Goal: Find specific page/section: Find specific page/section

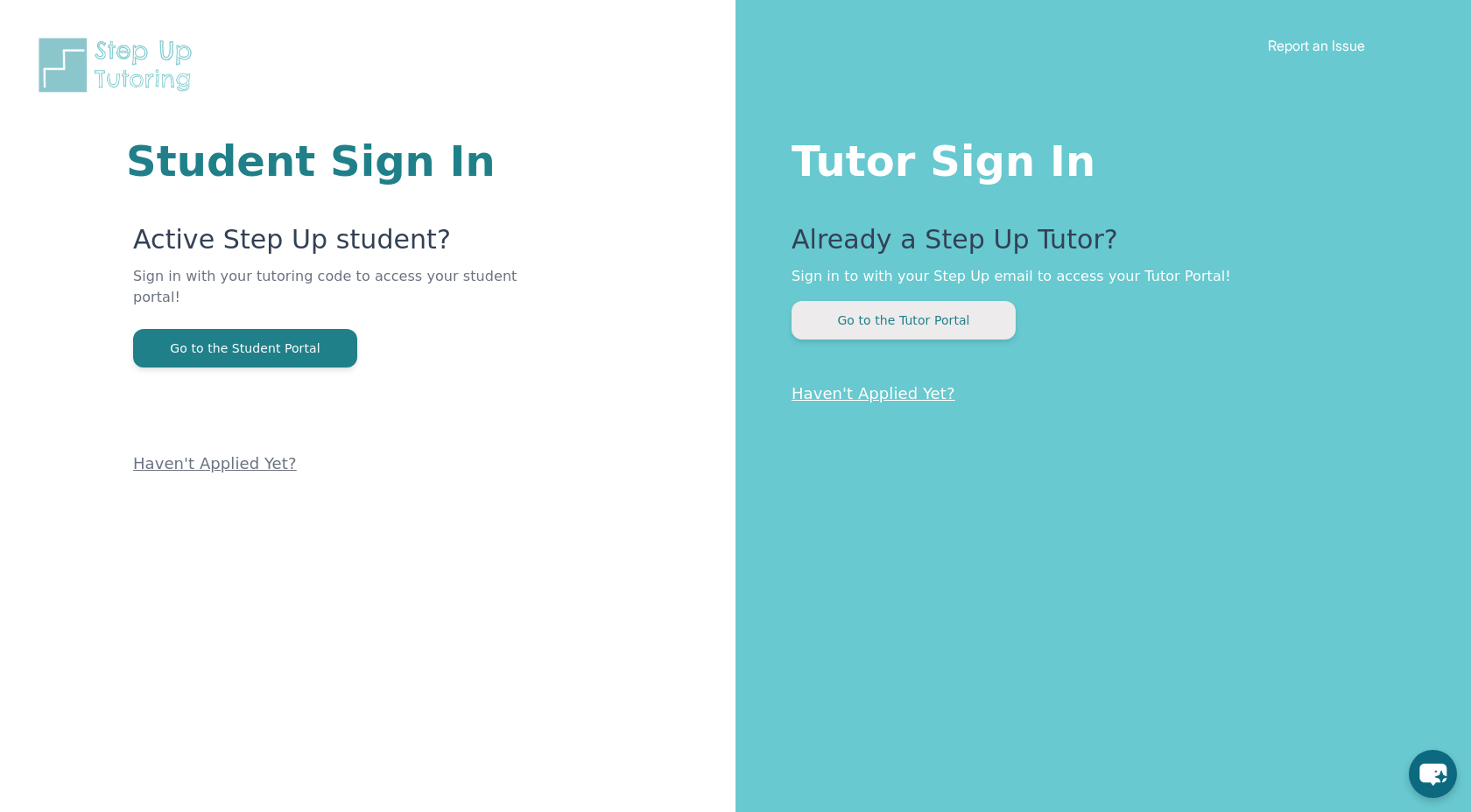
click at [932, 311] on button "Go to the Tutor Portal" at bounding box center [903, 320] width 224 height 39
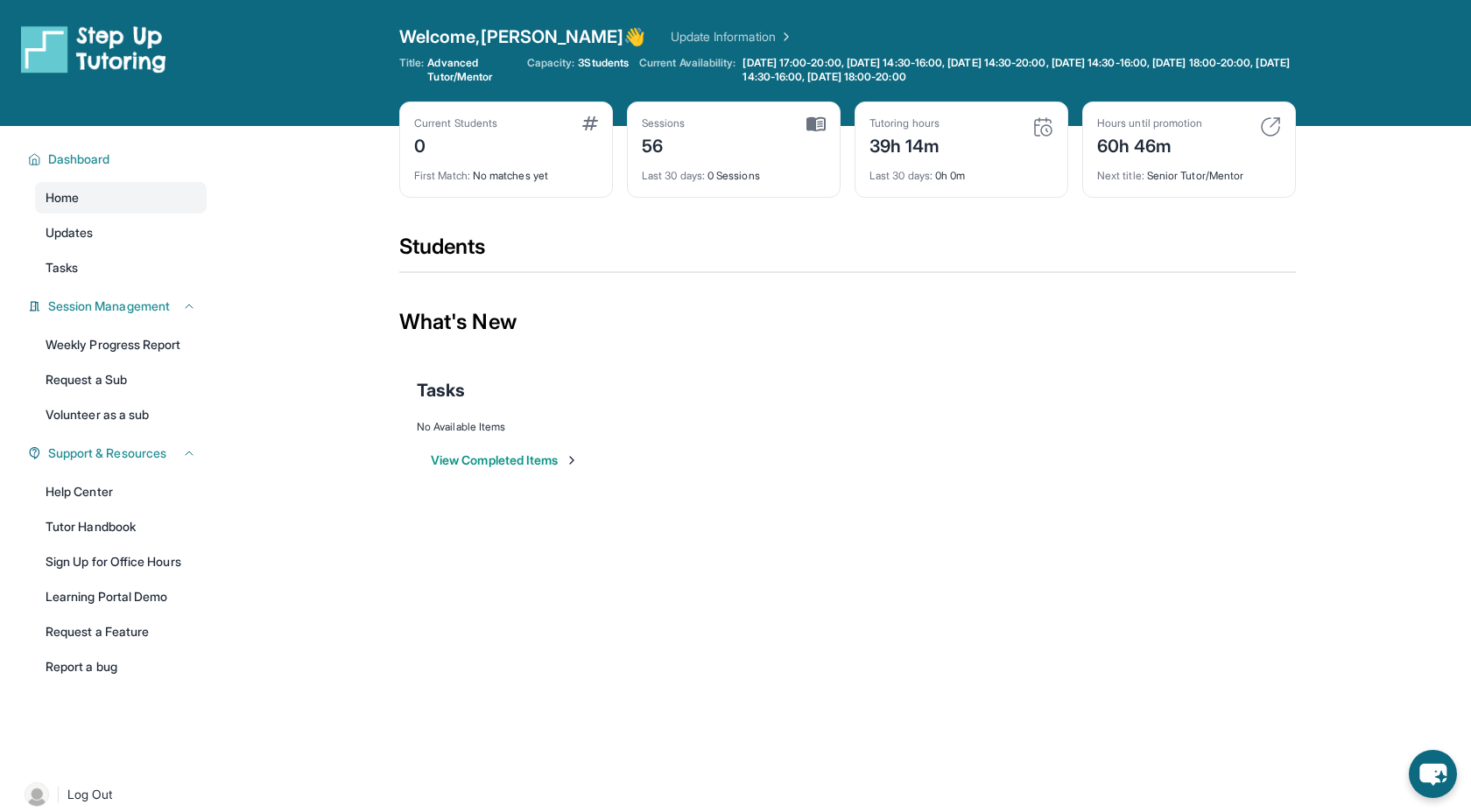
click at [587, 125] on img at bounding box center [590, 124] width 16 height 14
click at [555, 460] on button "View Completed Items" at bounding box center [504, 460] width 148 height 18
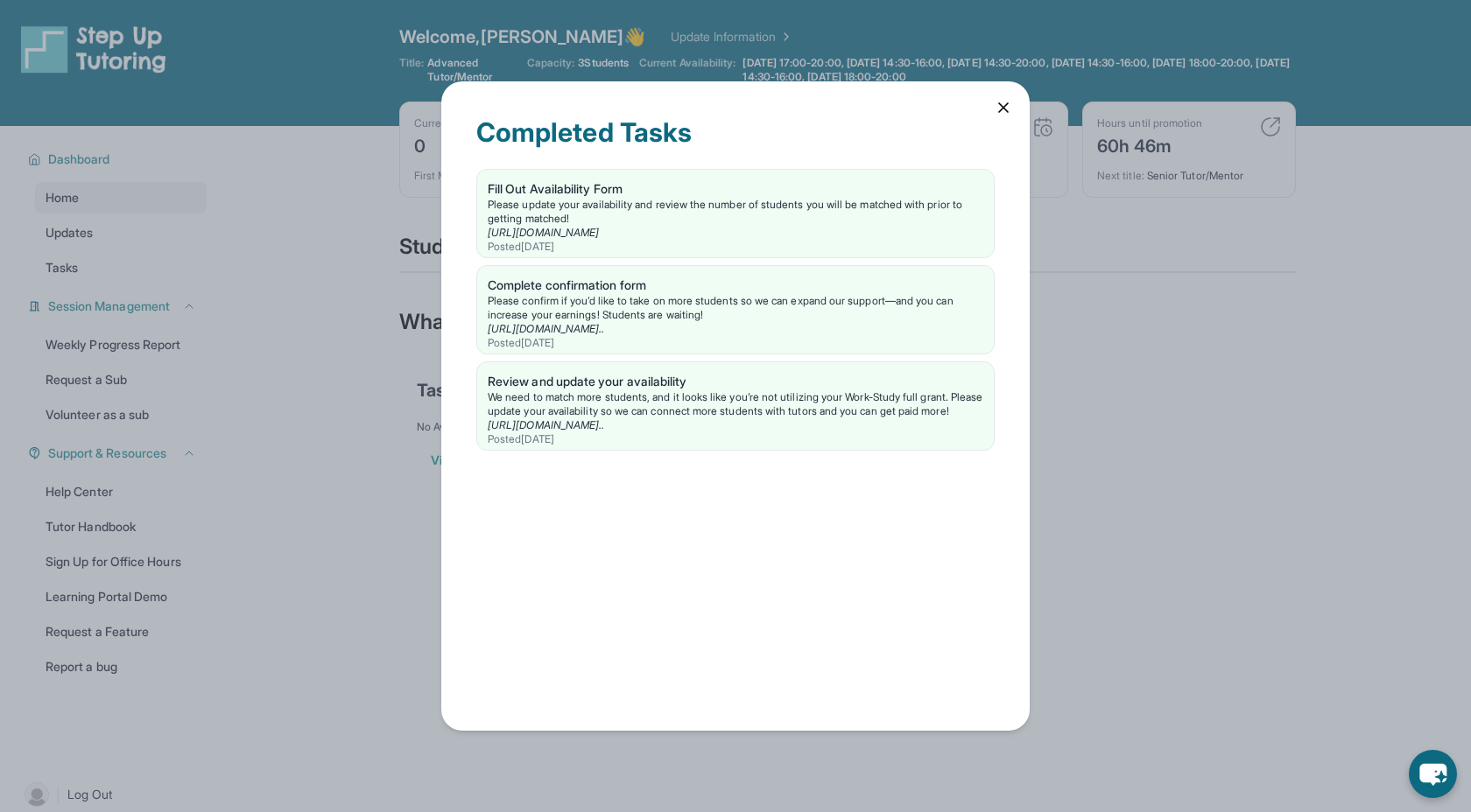
click at [1009, 99] on icon at bounding box center [1003, 108] width 18 height 18
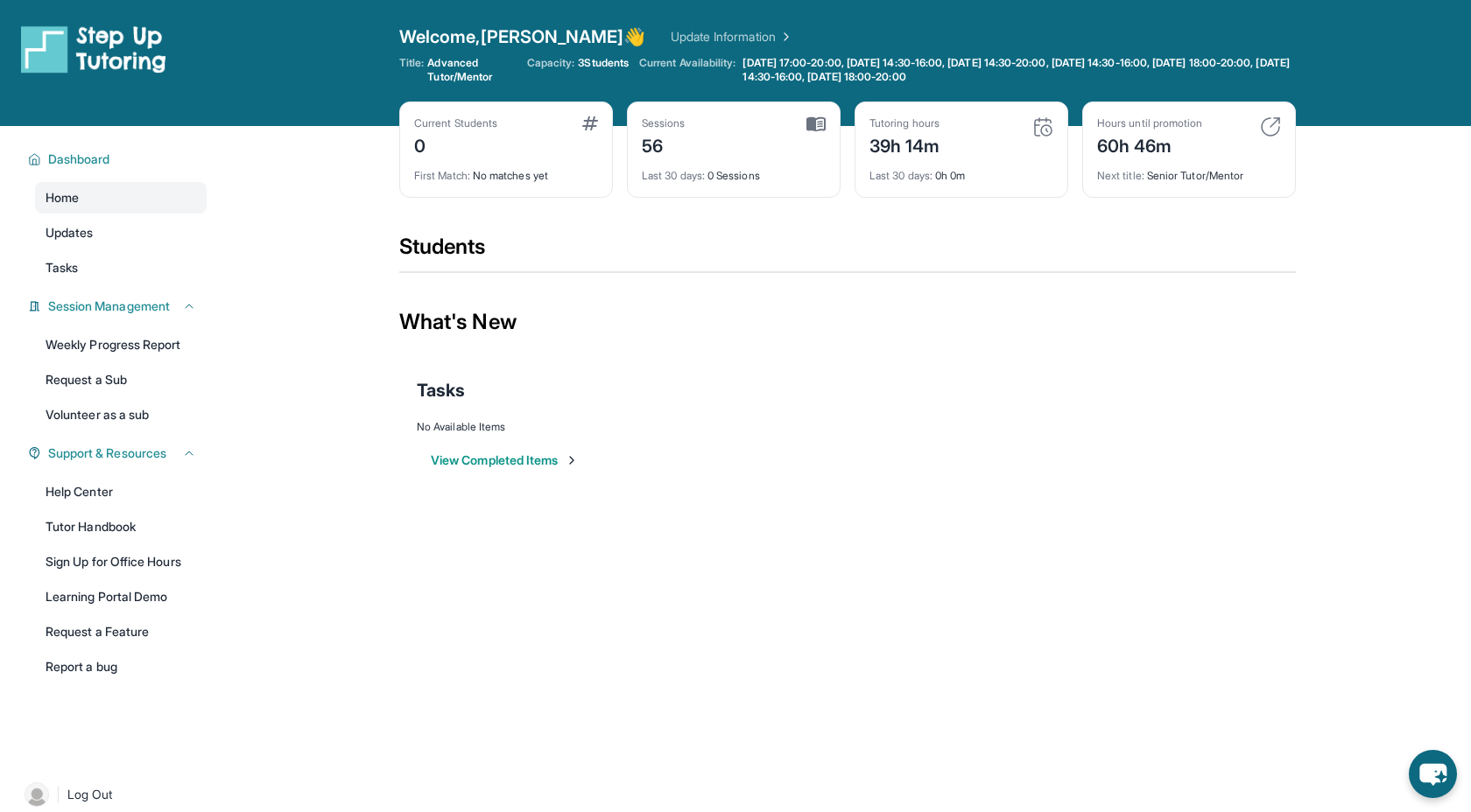
click at [672, 26] on div "Welcome, [PERSON_NAME] 👋 Update Information" at bounding box center [847, 37] width 896 height 25
click at [581, 67] on span "3 Students" at bounding box center [603, 63] width 51 height 14
